Goal: Transaction & Acquisition: Purchase product/service

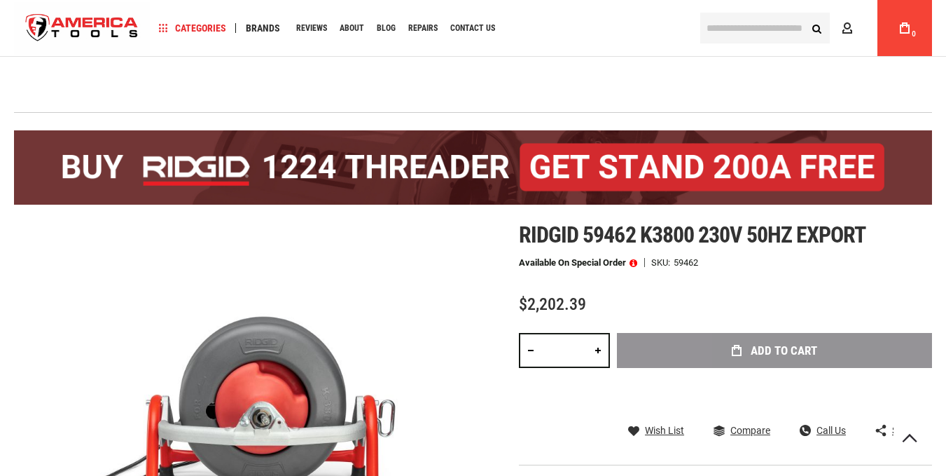
click at [0, 0] on img at bounding box center [0, 0] width 0 height 0
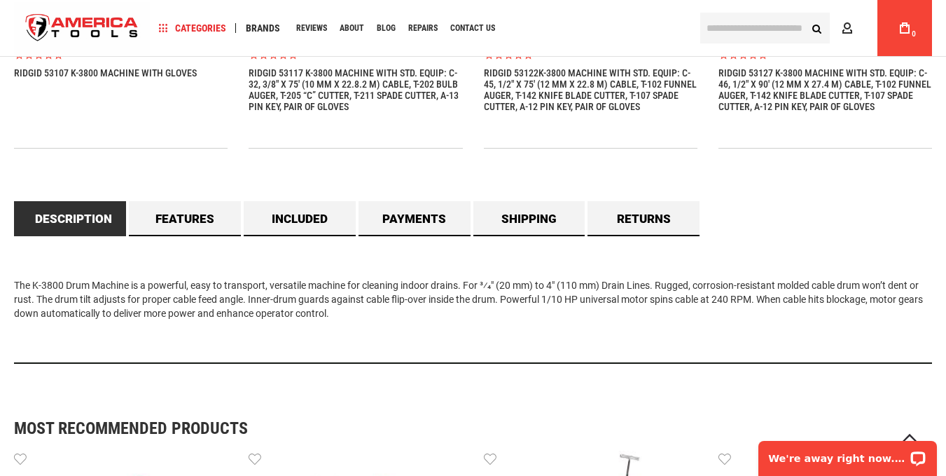
scroll to position [1191, 0]
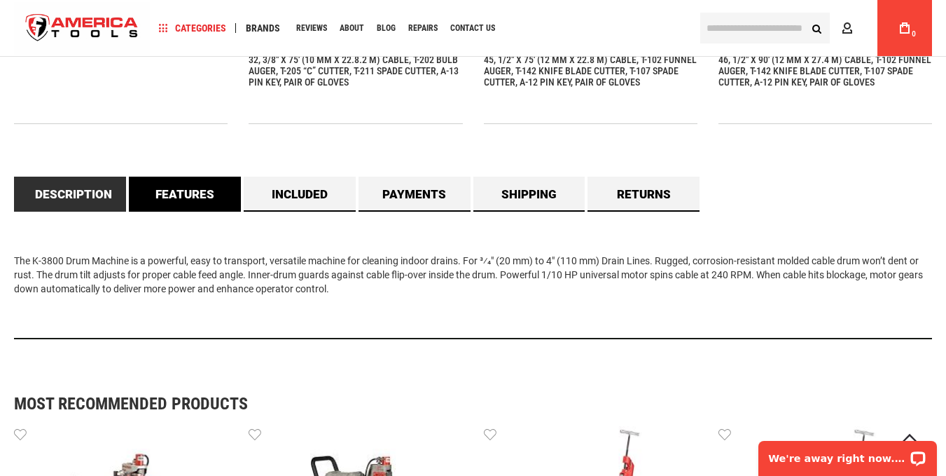
click at [160, 193] on link "Features" at bounding box center [185, 193] width 112 height 35
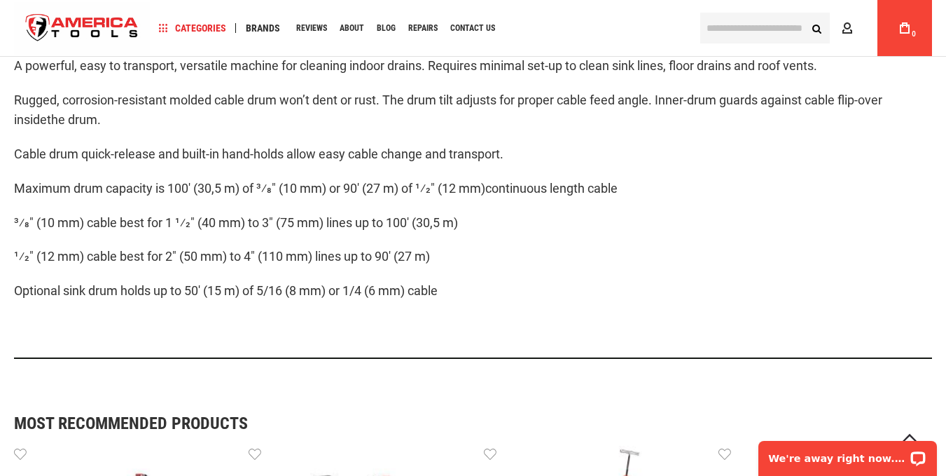
scroll to position [1401, 0]
